Goal: Information Seeking & Learning: Learn about a topic

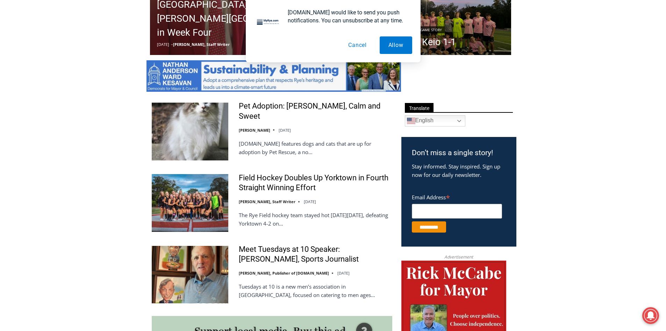
scroll to position [320, 0]
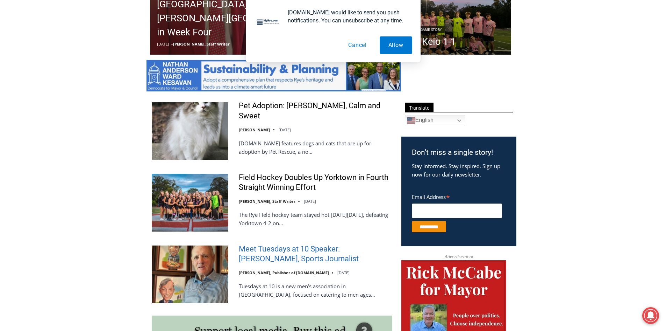
click at [278, 244] on link "Meet Tuesdays at 10 Speaker: [PERSON_NAME], Sports Journalist" at bounding box center [316, 254] width 154 height 20
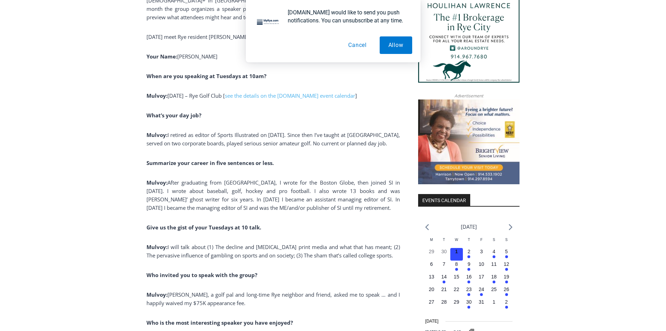
scroll to position [708, 0]
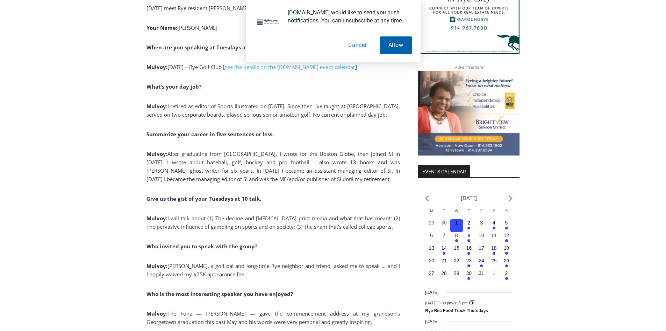
click at [389, 43] on button "Allow" at bounding box center [396, 44] width 33 height 17
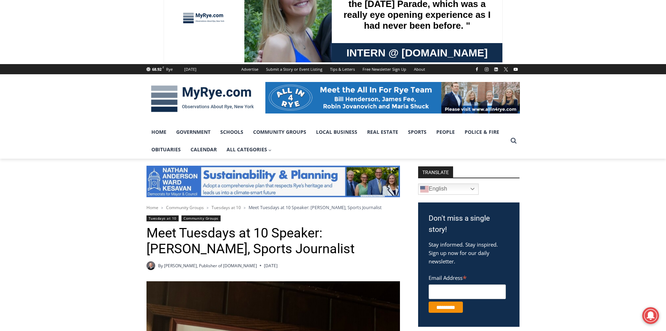
scroll to position [21, 0]
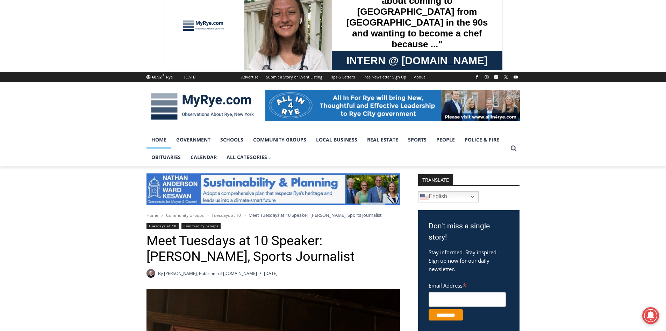
click at [160, 142] on link "Home" at bounding box center [159, 139] width 25 height 17
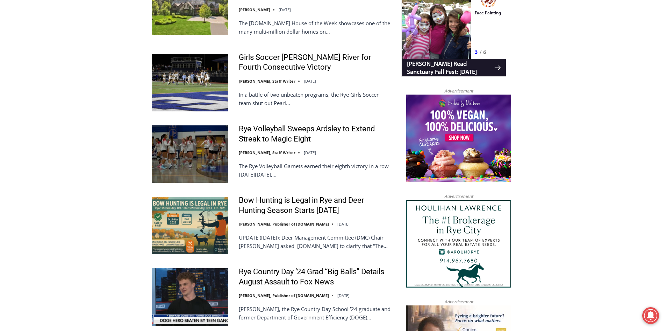
scroll to position [696, 0]
